Goal: Communication & Community: Connect with others

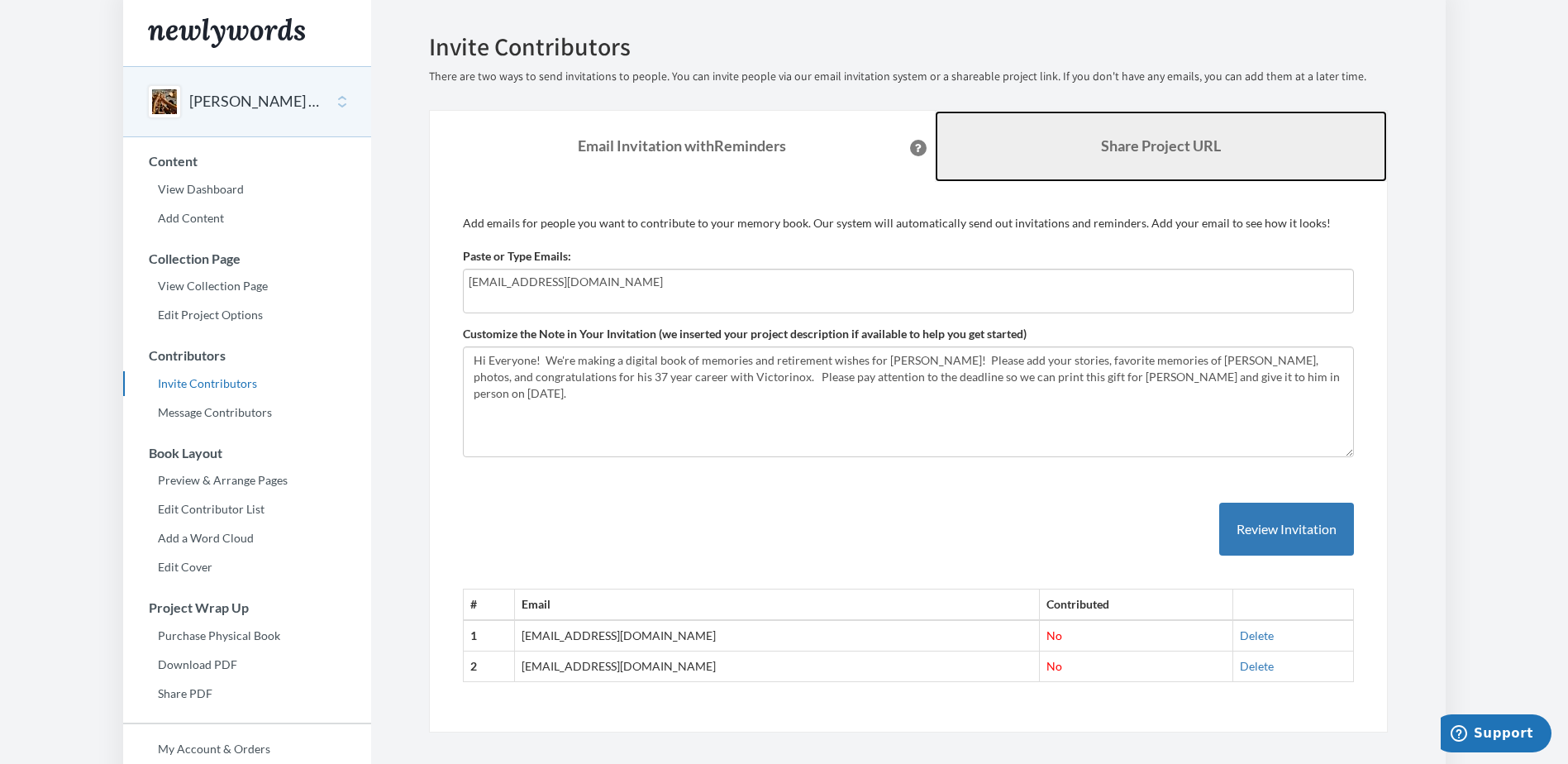
click at [1014, 154] on link "Share Project URL" at bounding box center [1160, 146] width 452 height 71
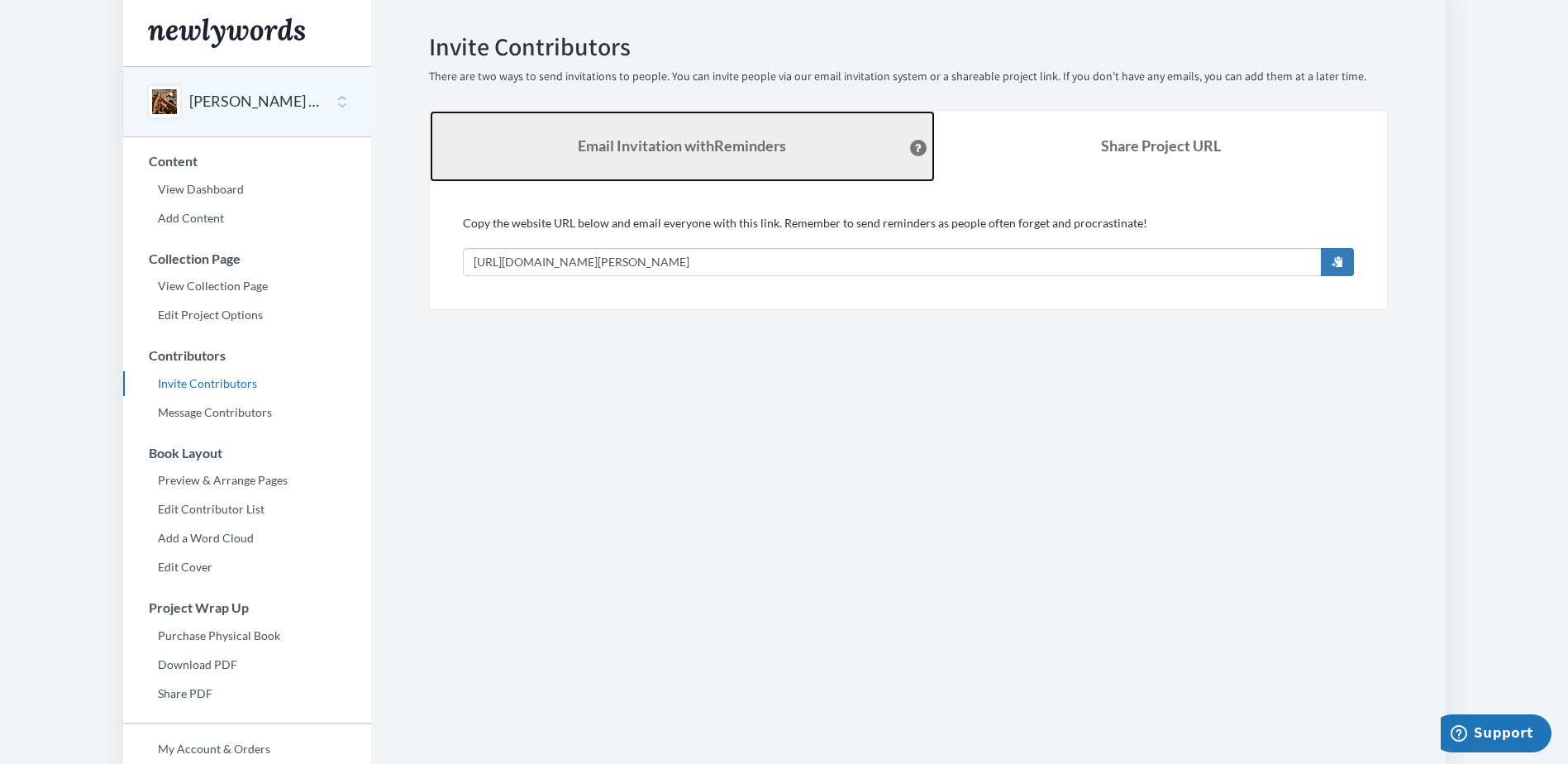
click at [694, 151] on strong "Email Invitation with Reminders" at bounding box center [681, 146] width 208 height 18
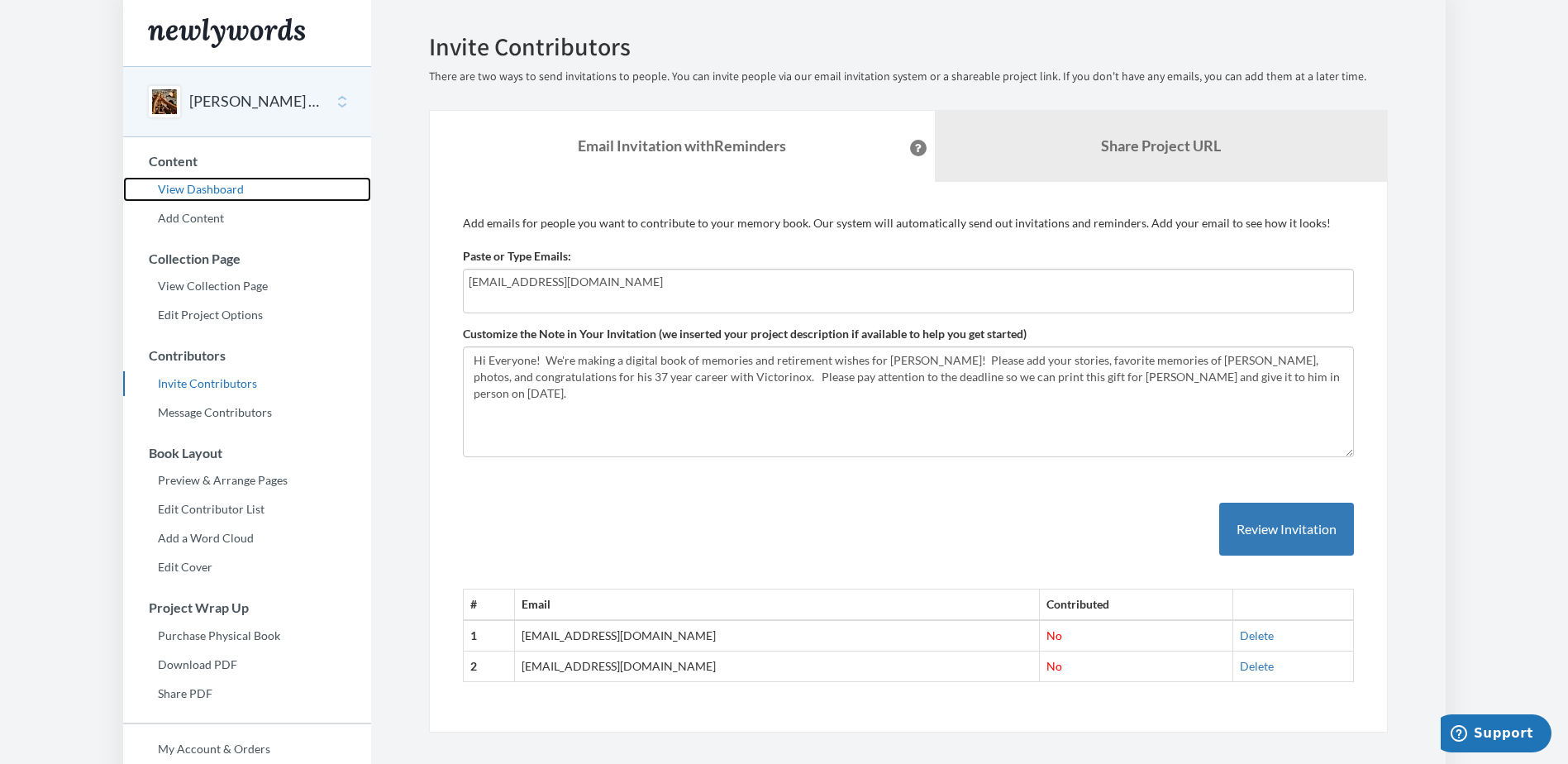
click at [173, 188] on link "View Dashboard" at bounding box center [247, 189] width 248 height 25
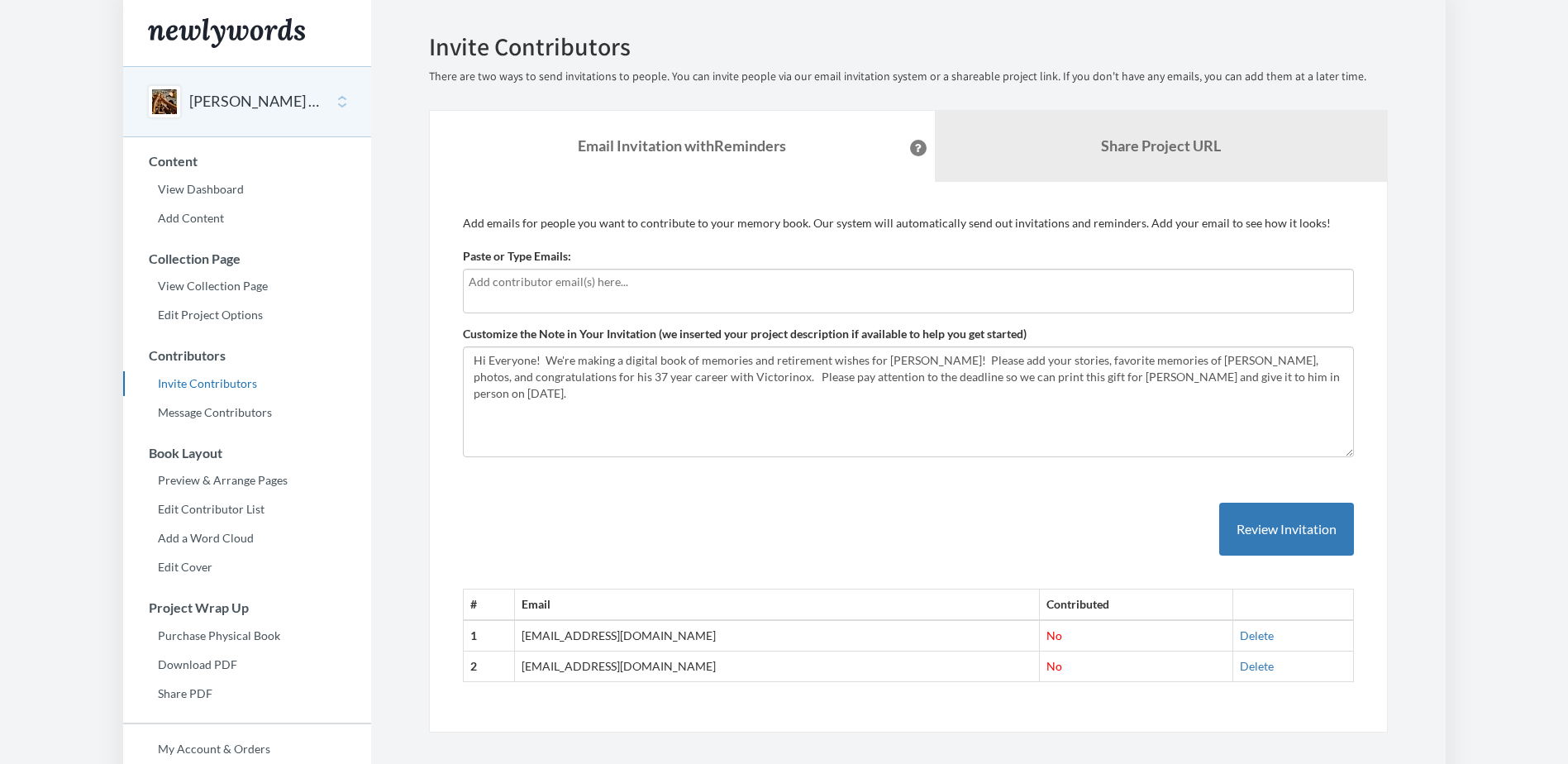
click at [618, 279] on input "text" at bounding box center [908, 282] width 879 height 18
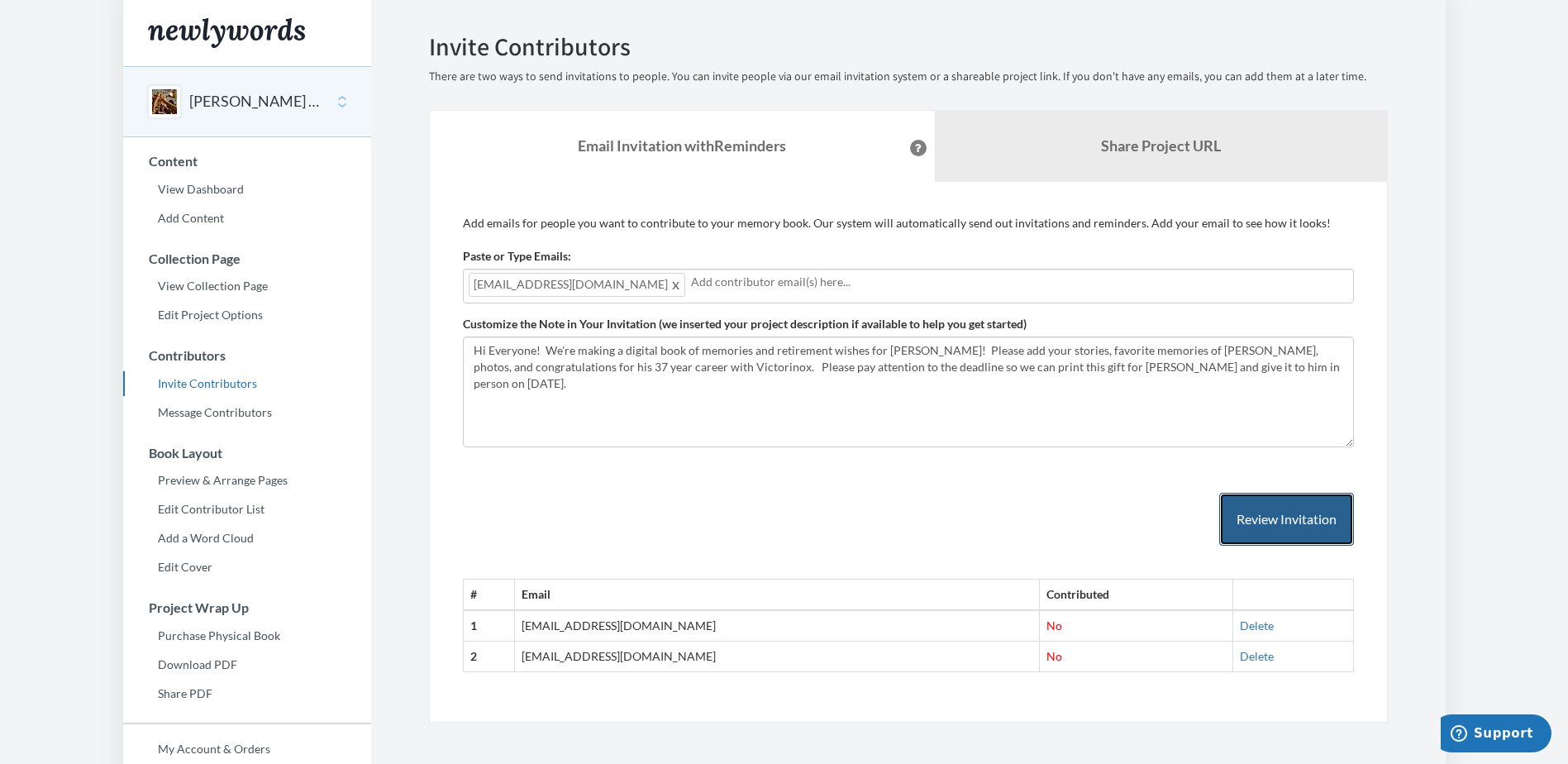
click at [1280, 511] on button "Review Invitation" at bounding box center [1286, 520] width 135 height 54
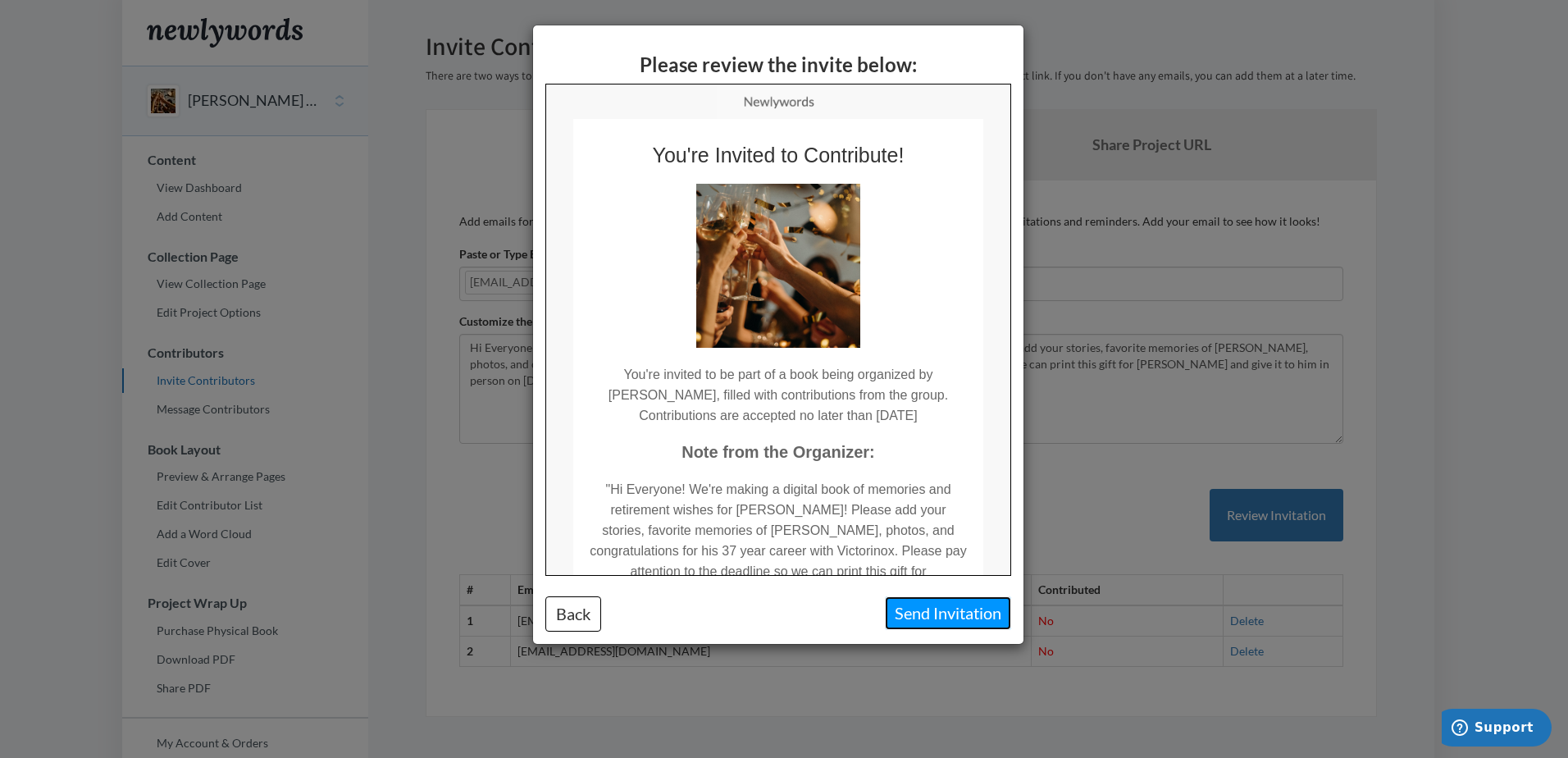
click at [948, 618] on button "Send Invitation" at bounding box center [948, 612] width 127 height 34
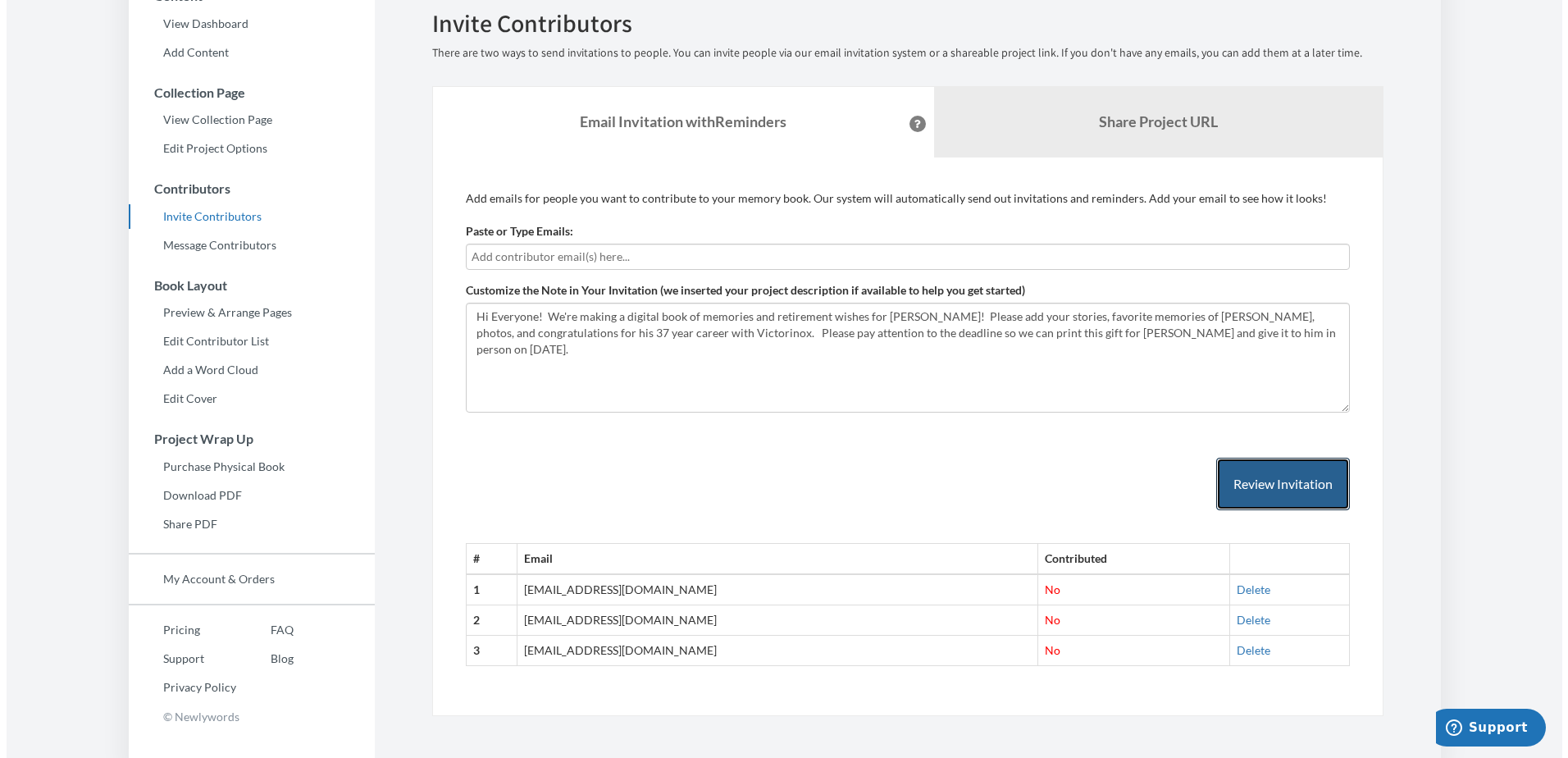
scroll to position [172, 0]
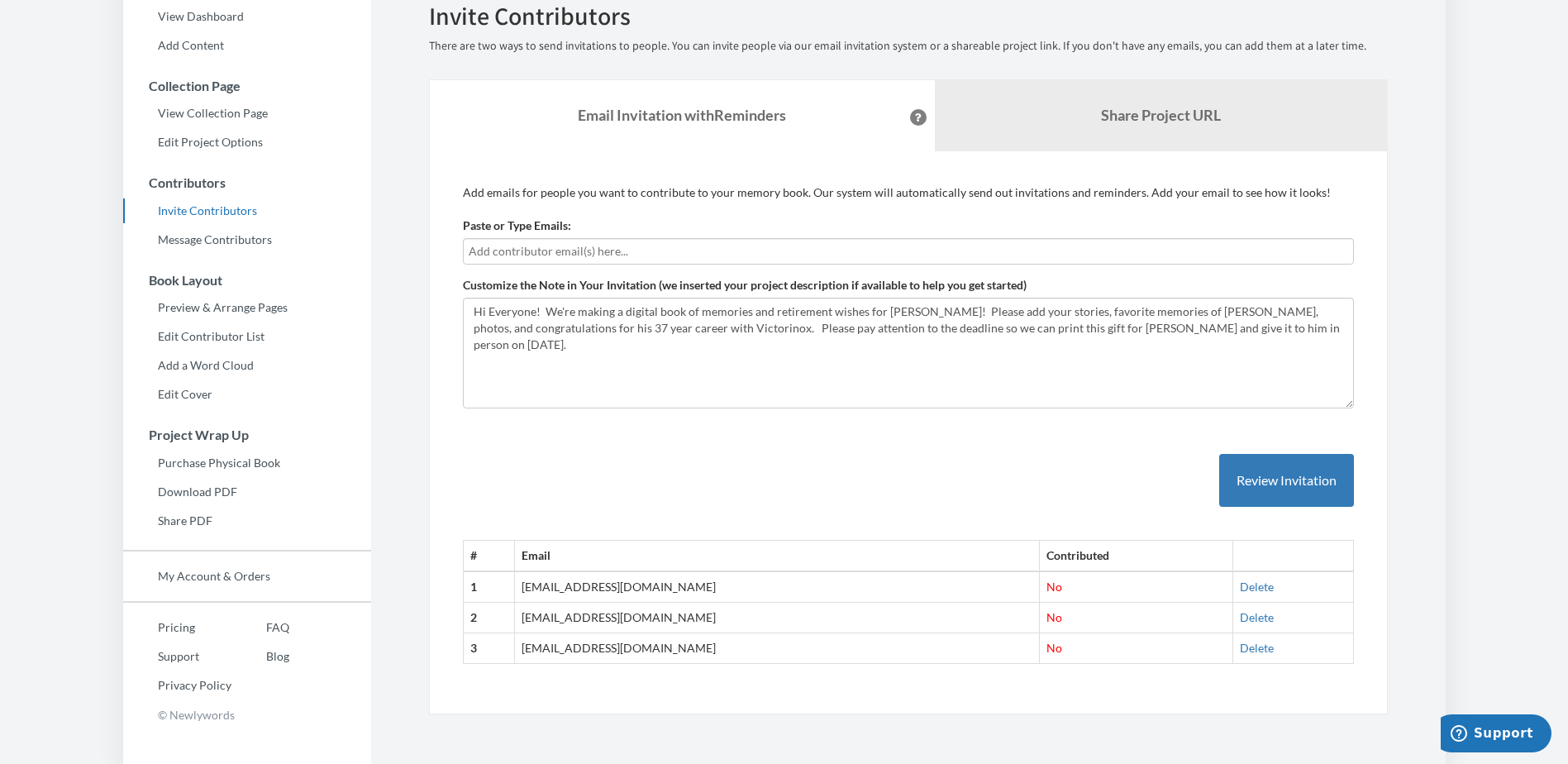
click at [485, 248] on input "text" at bounding box center [908, 252] width 879 height 18
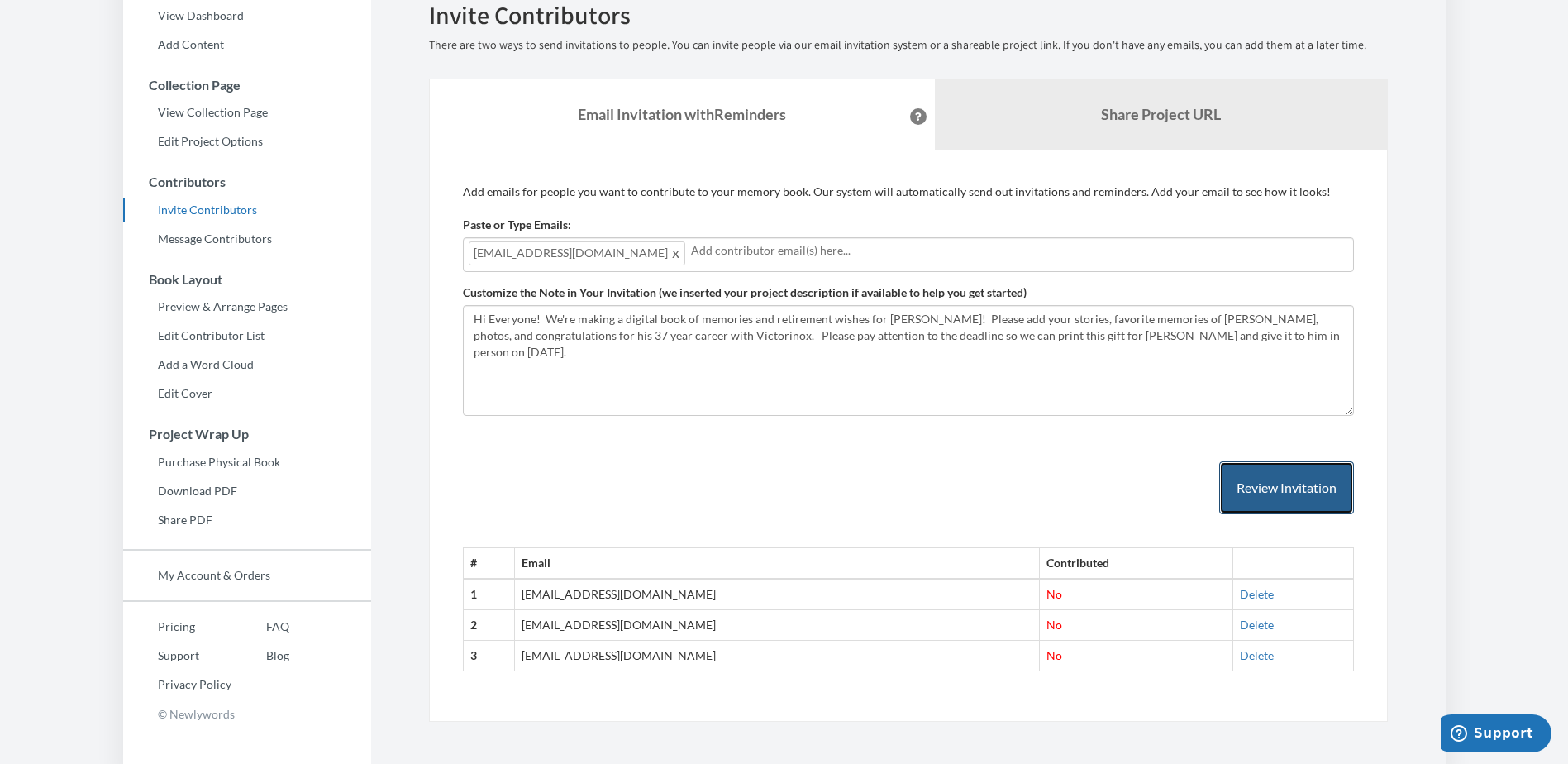
click at [1262, 497] on button "Review Invitation" at bounding box center [1286, 488] width 135 height 54
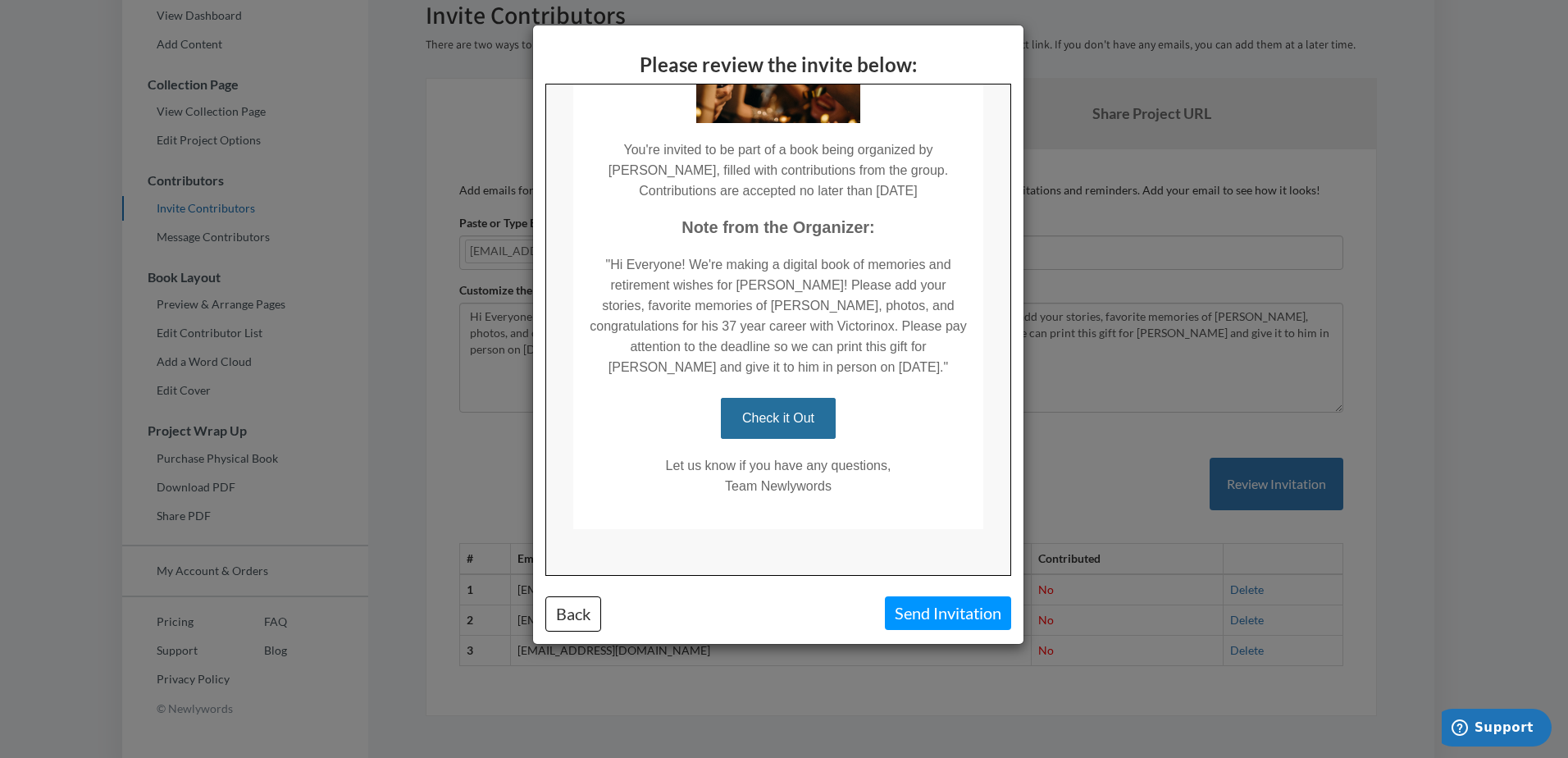
scroll to position [236, 0]
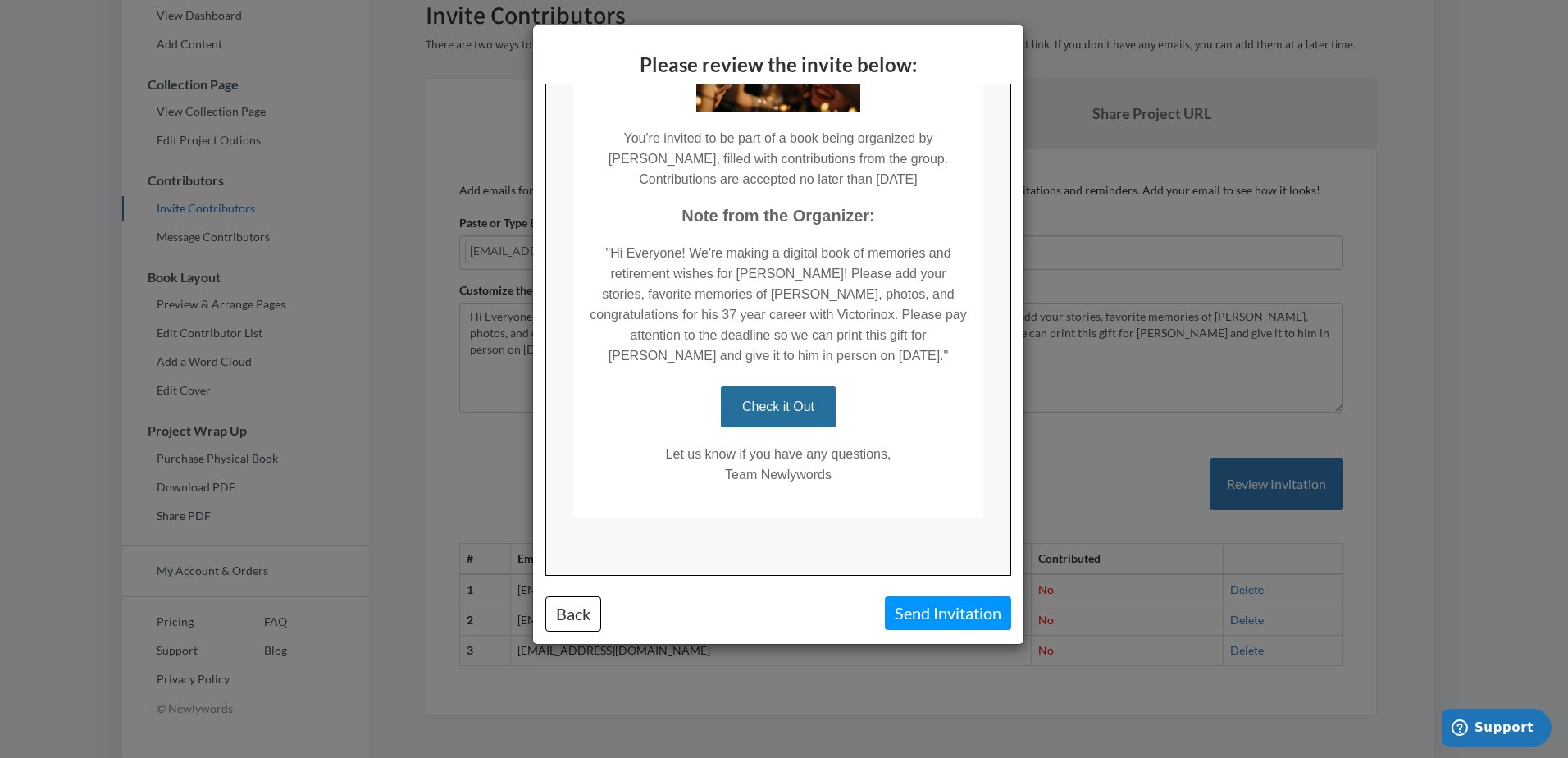
drag, startPoint x: 1007, startPoint y: 208, endPoint x: 1564, endPoint y: 444, distance: 604.9
click at [937, 619] on button "Send Invitation" at bounding box center [948, 612] width 127 height 34
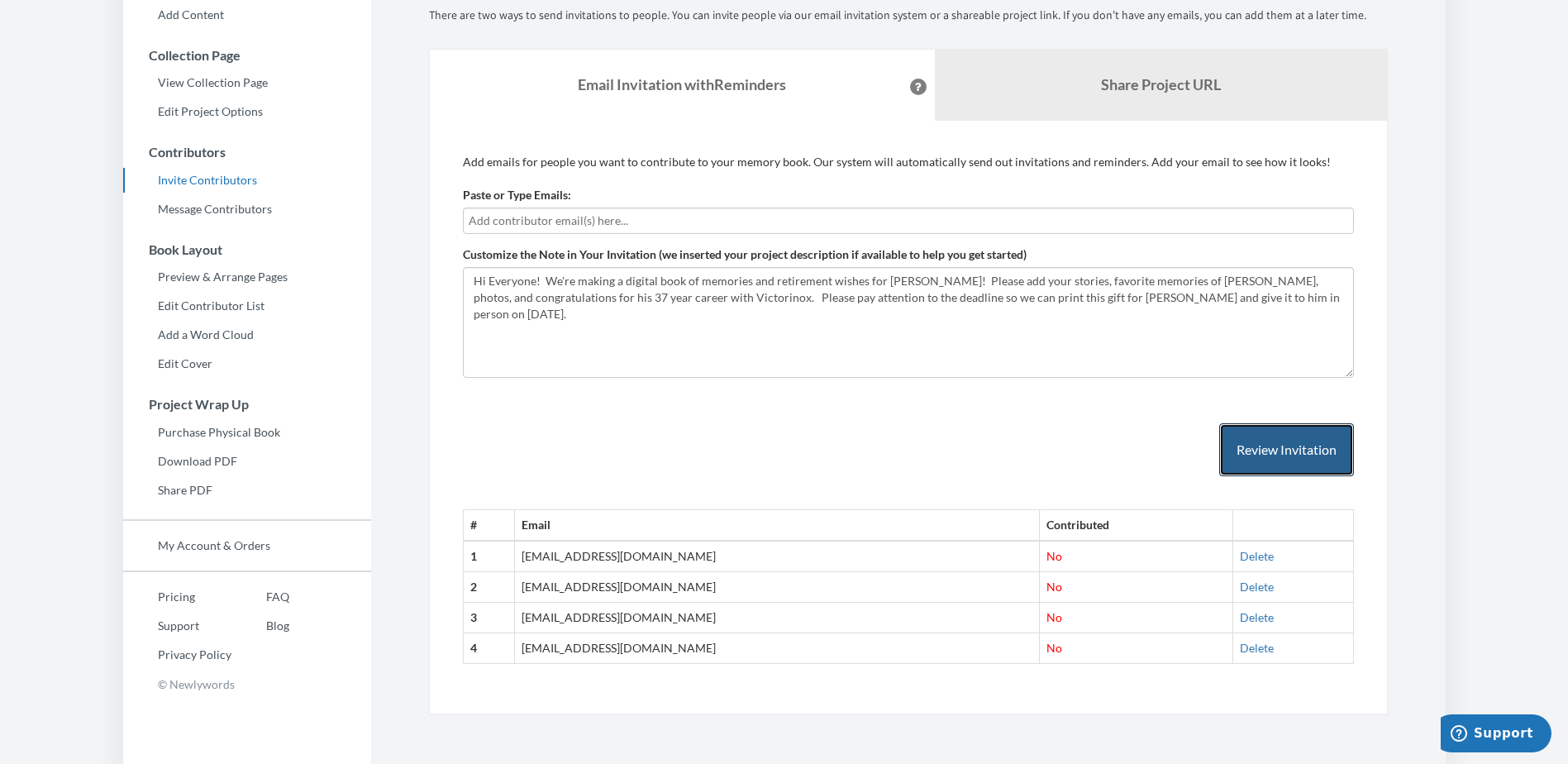
scroll to position [0, 0]
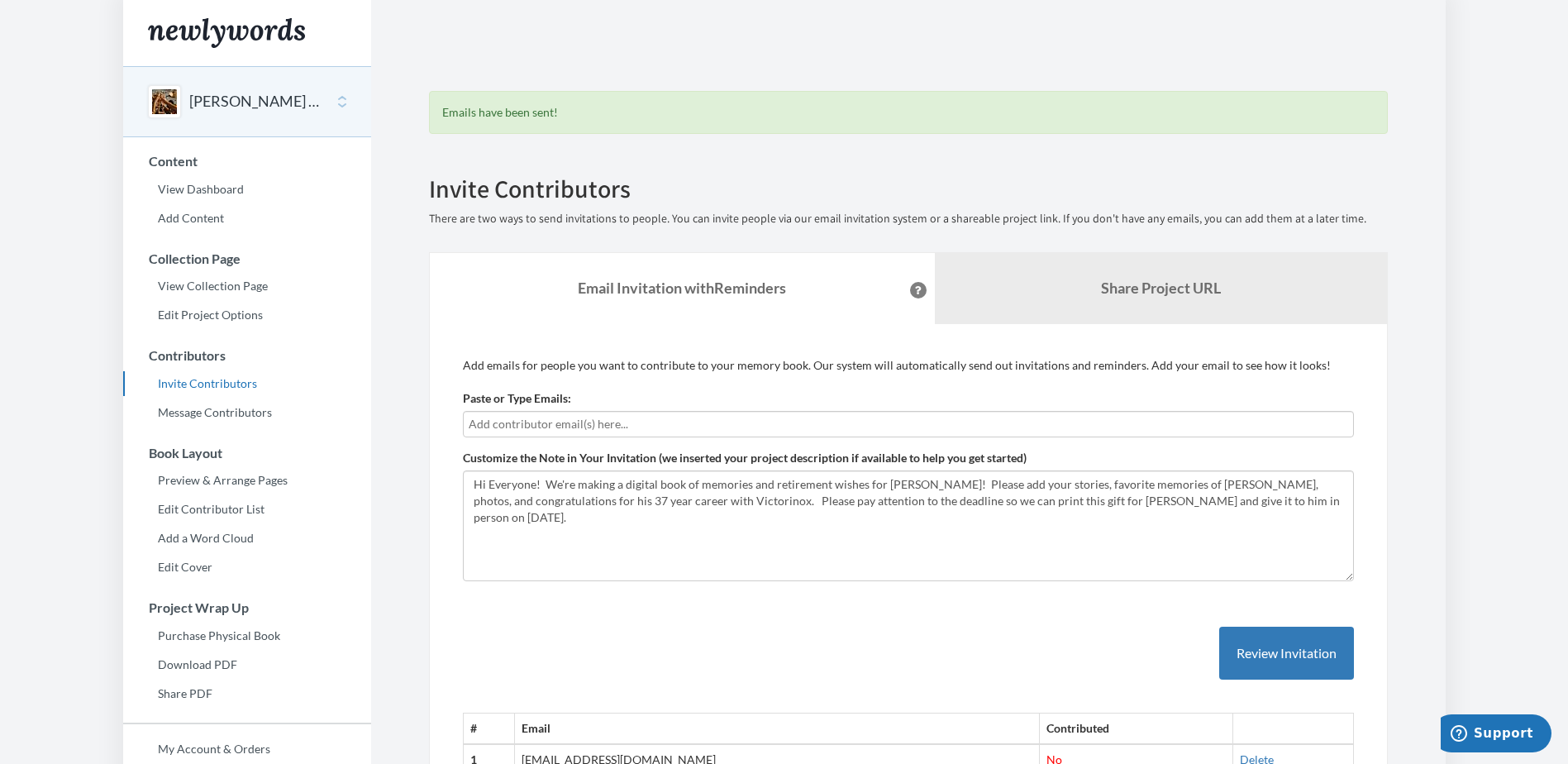
click at [261, 96] on button "[PERSON_NAME] Retirement" at bounding box center [256, 101] width 134 height 21
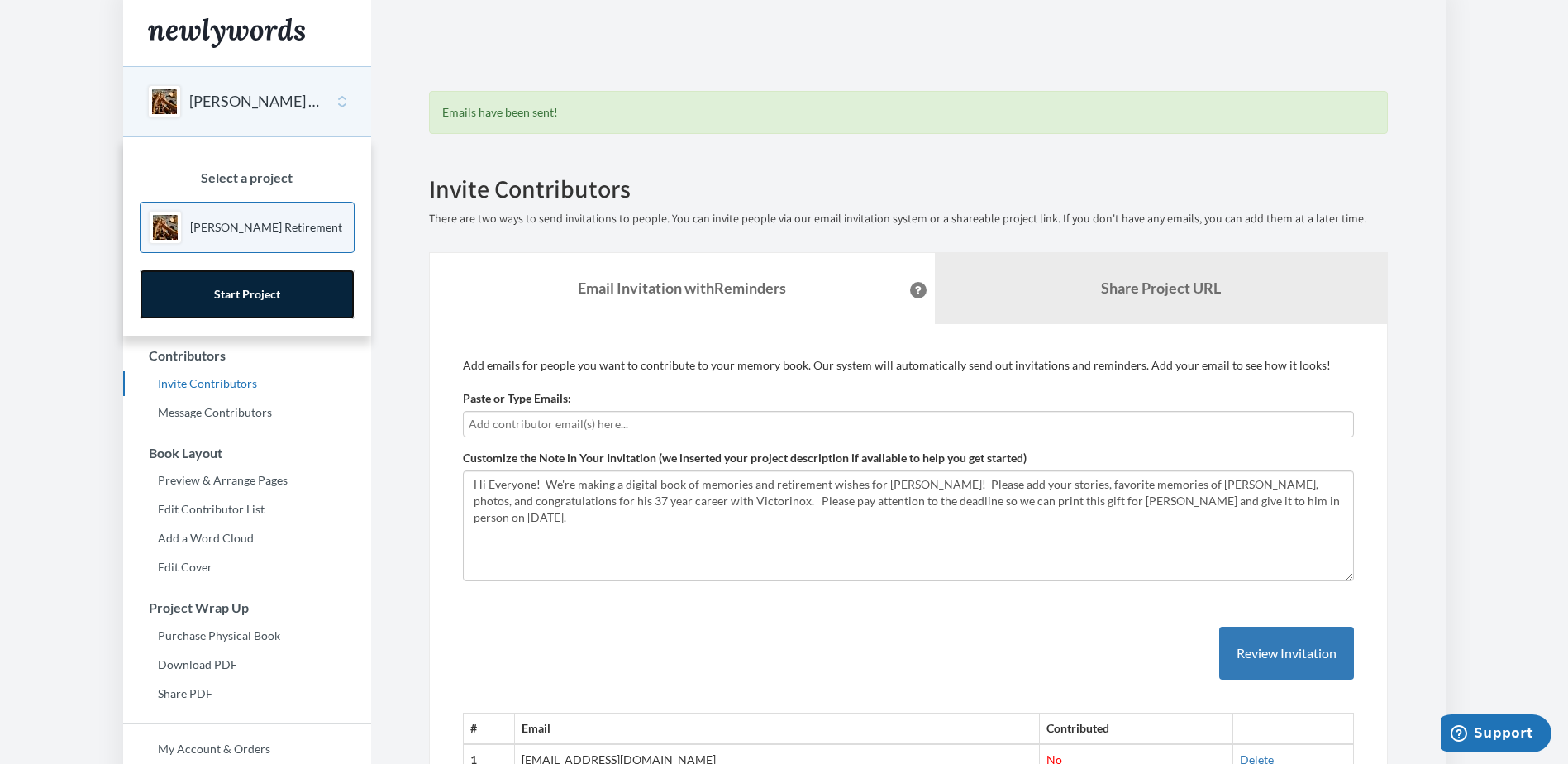
click at [236, 291] on link "Start Project" at bounding box center [247, 294] width 215 height 50
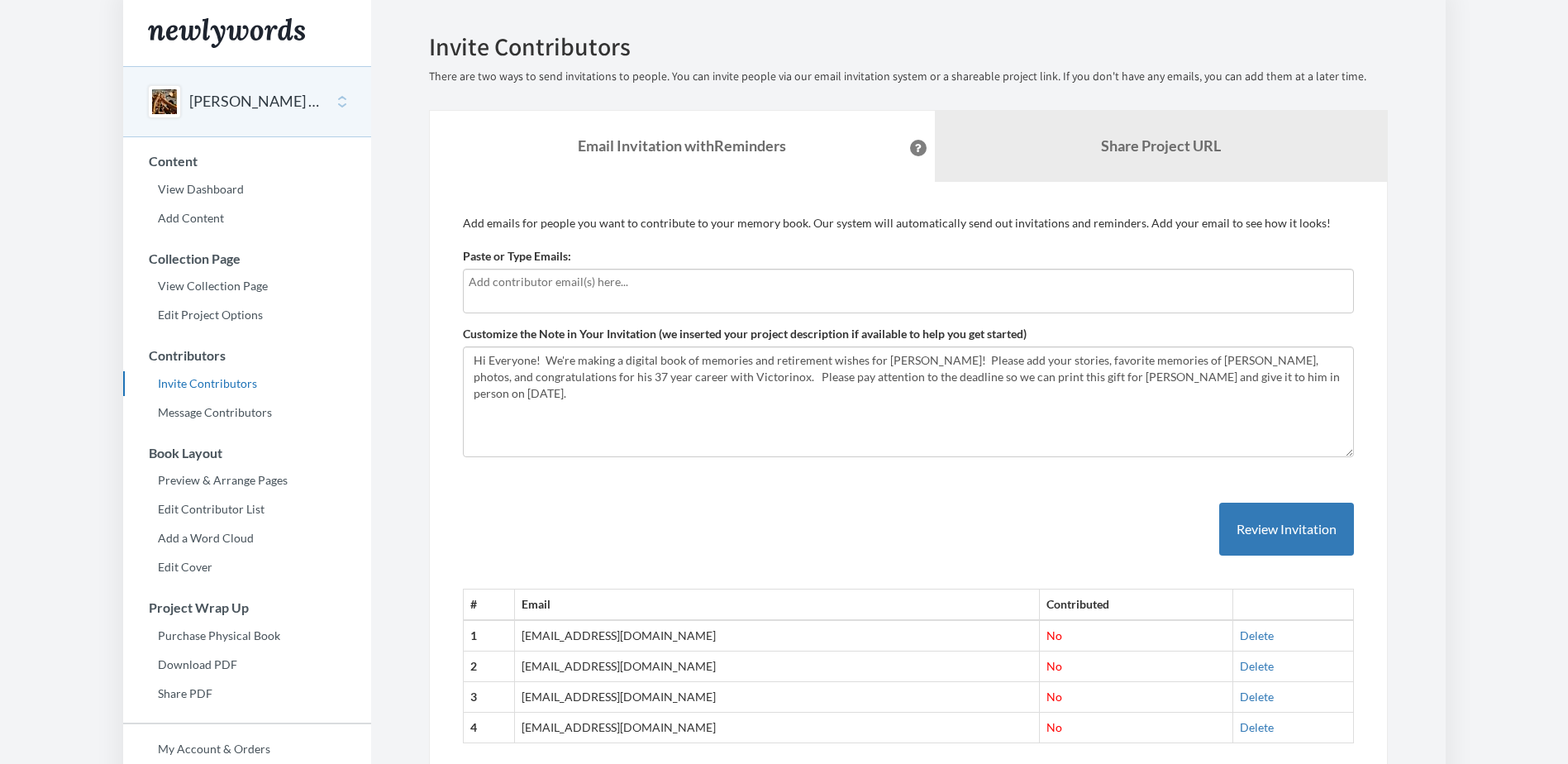
click at [249, 112] on div "[PERSON_NAME] Retirement" at bounding box center [247, 101] width 248 height 71
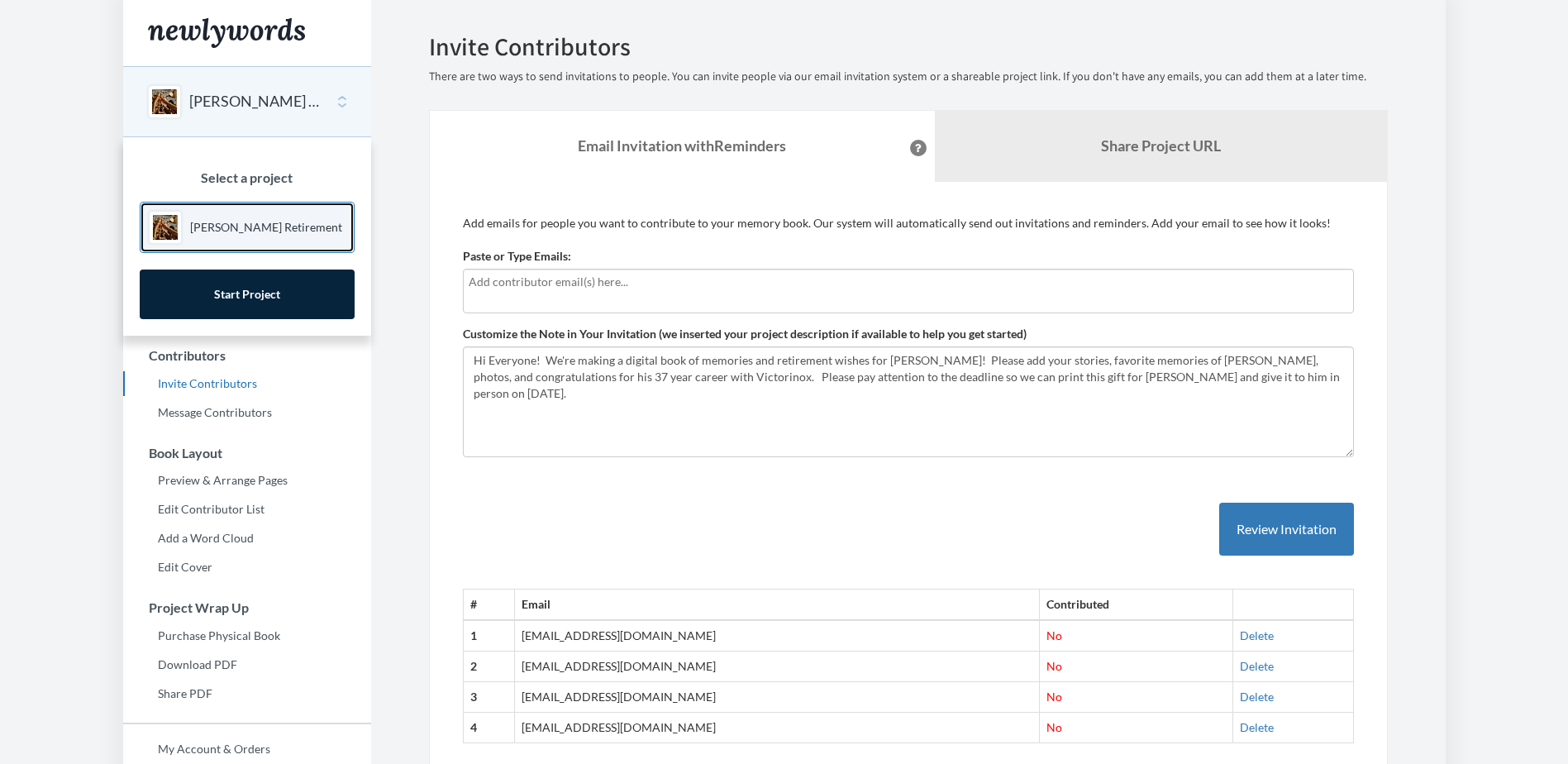
click at [252, 217] on link "[PERSON_NAME] Retirement" at bounding box center [247, 228] width 215 height 51
